Goal: Task Accomplishment & Management: Manage account settings

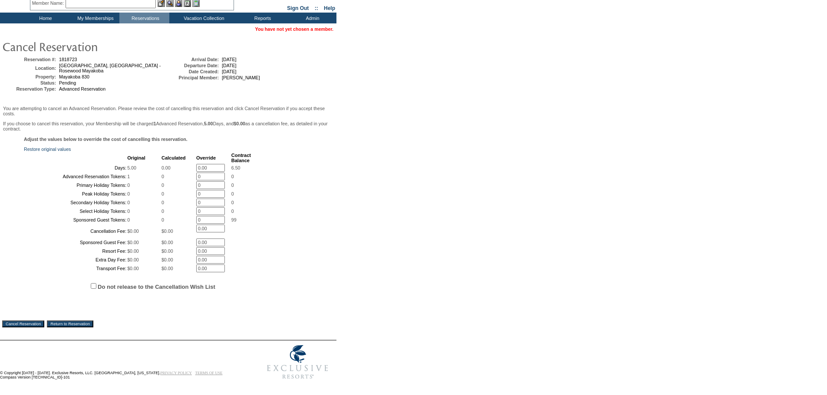
scroll to position [109, 0]
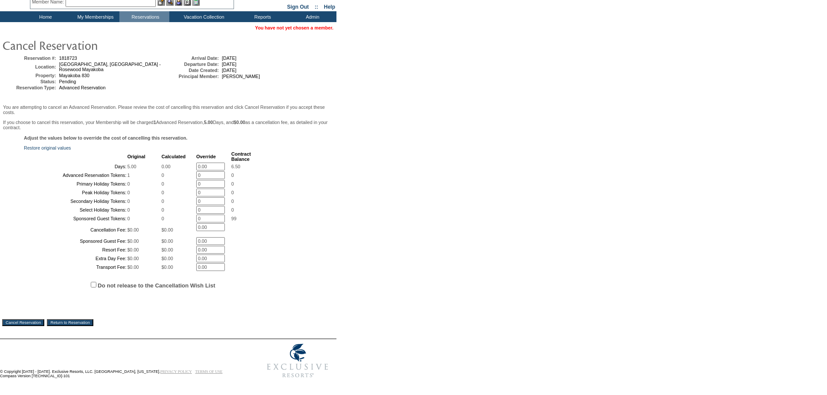
click at [32, 322] on input "Cancel Reservation" at bounding box center [23, 322] width 42 height 7
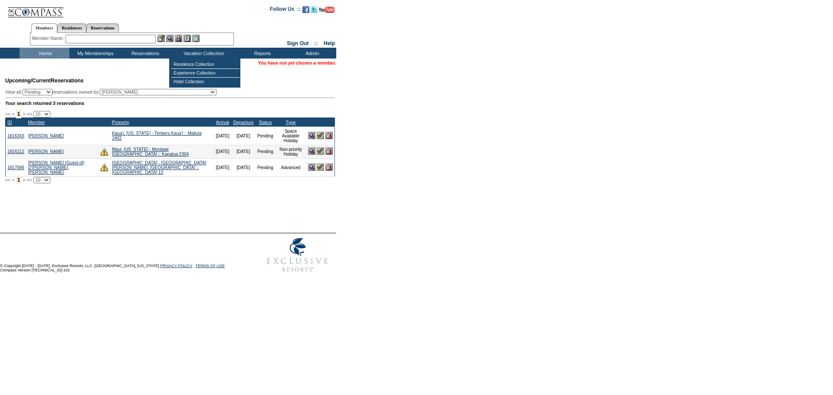
click at [132, 39] on input "text" at bounding box center [111, 39] width 90 height 9
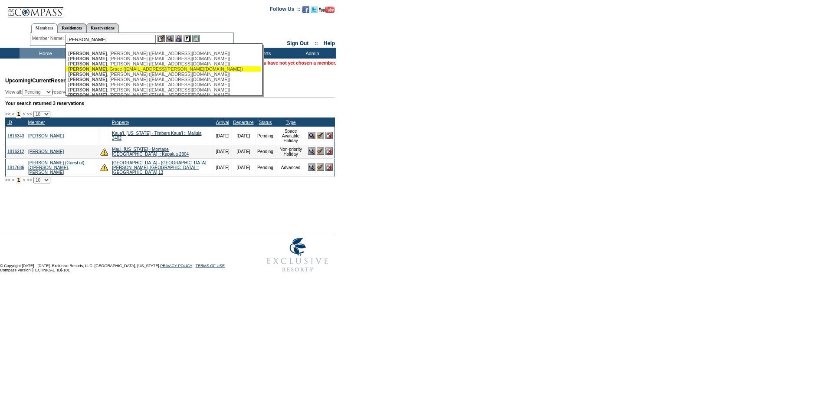
scroll to position [24, 0]
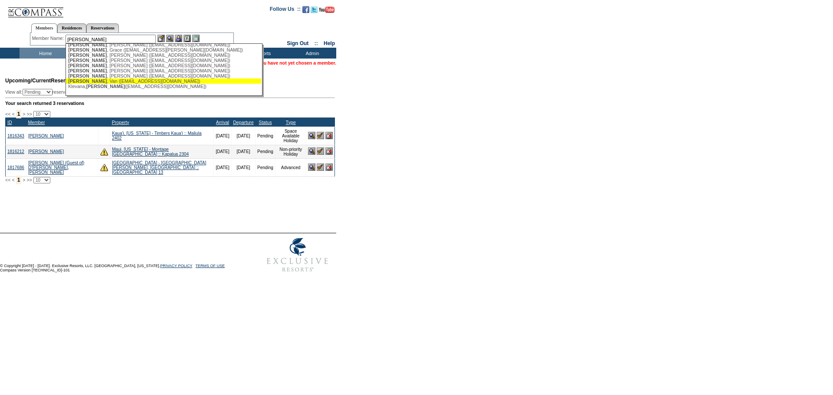
click at [107, 82] on div "Chandler , Van (vanchan50@outlook.com)" at bounding box center [163, 81] width 191 height 5
type input "Chandler, Van (vanchan50@outlook.com)"
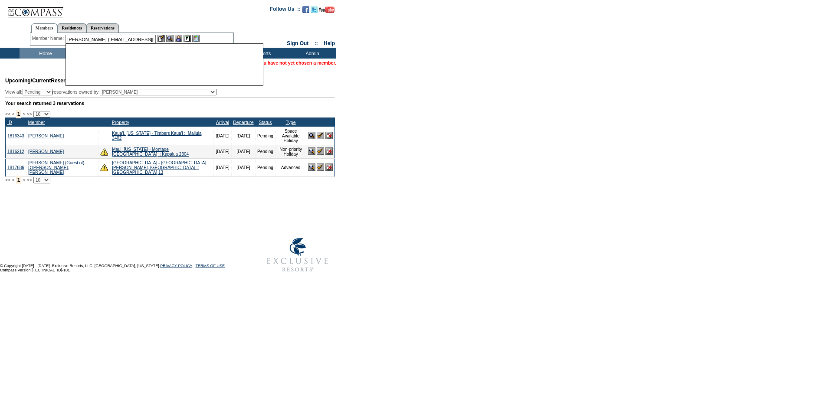
scroll to position [0, 0]
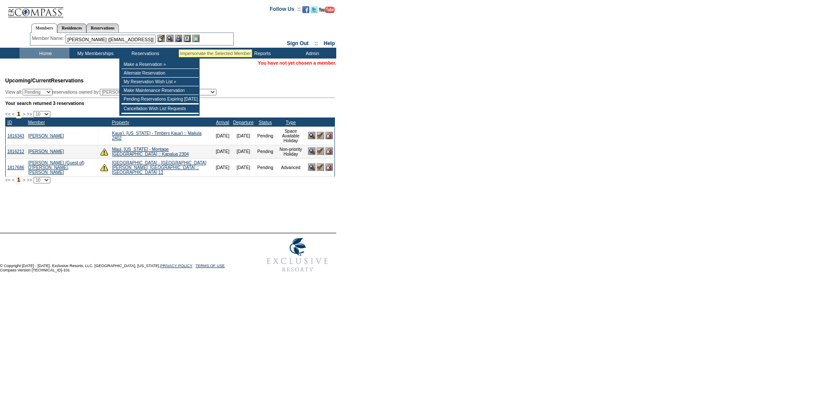
click at [179, 38] on img at bounding box center [178, 38] width 7 height 7
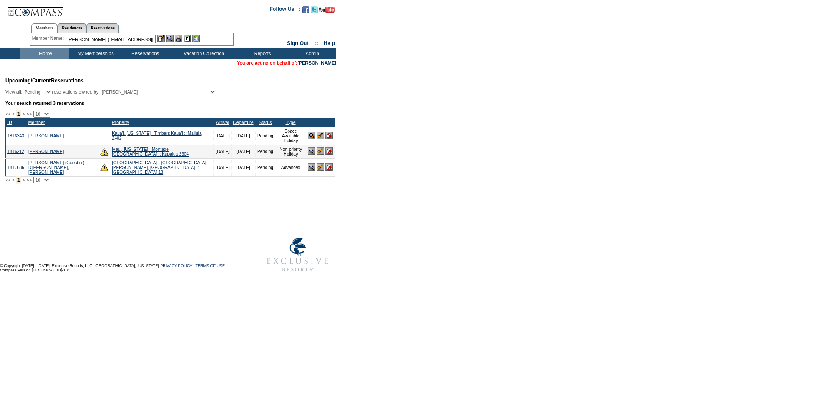
click at [172, 39] on img at bounding box center [169, 38] width 7 height 7
